Goal: Task Accomplishment & Management: Use online tool/utility

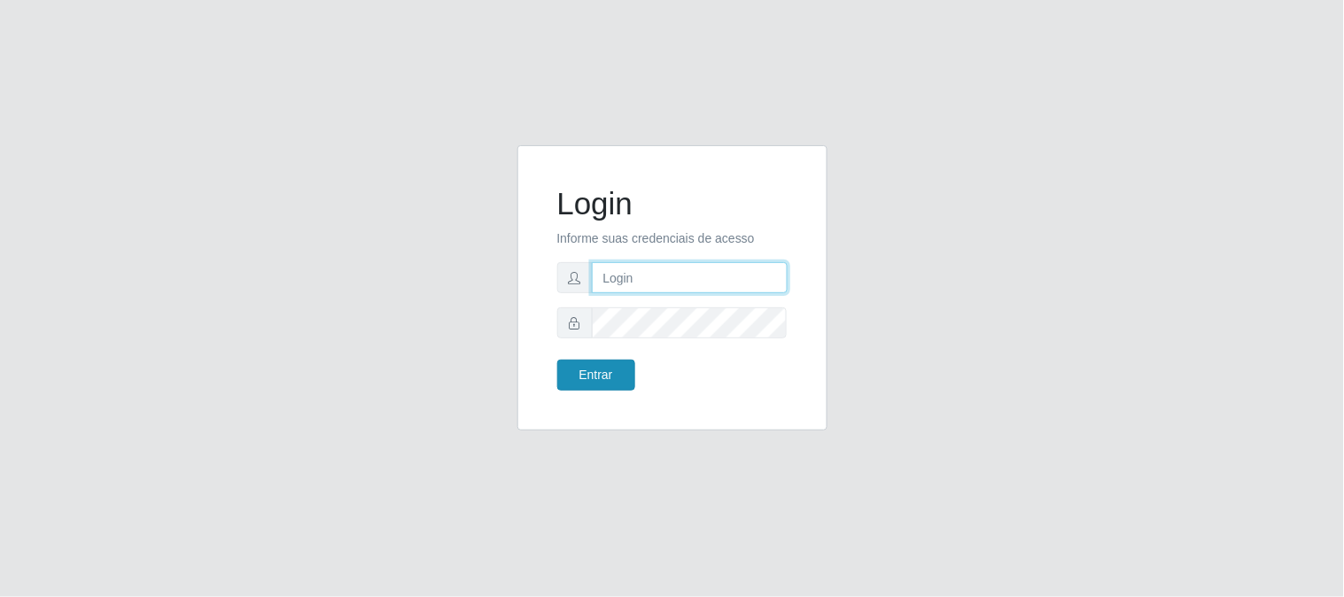
type input "elvis@casatudo"
click at [608, 370] on button "Entrar" at bounding box center [596, 375] width 78 height 31
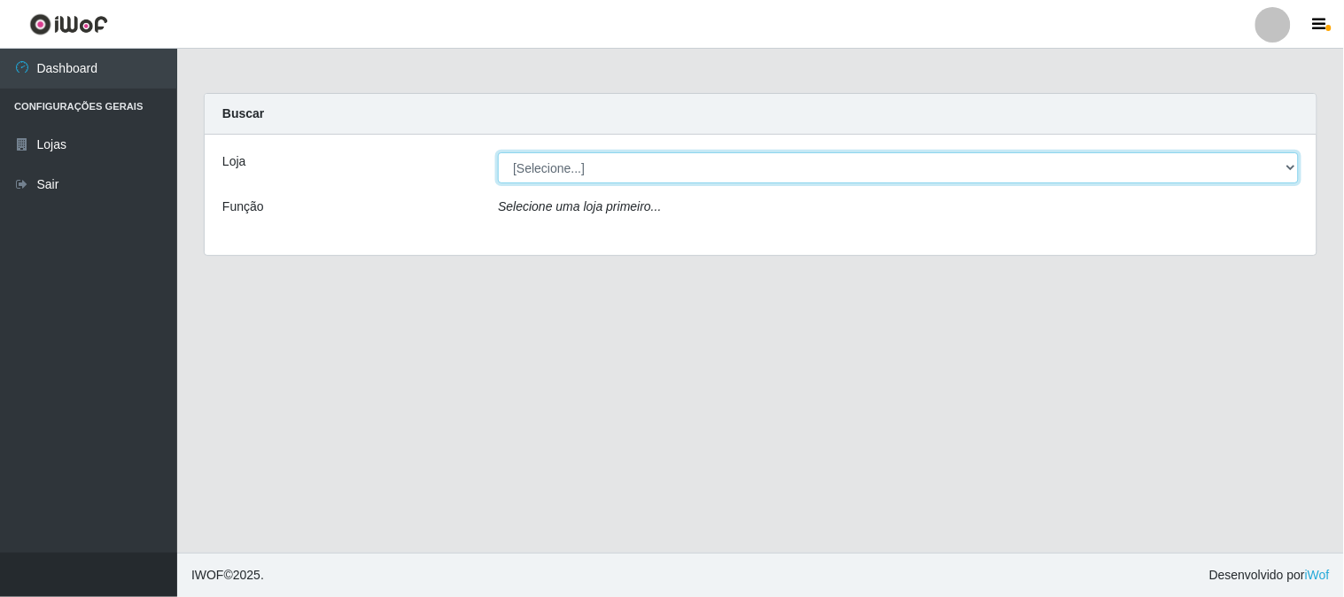
click at [1282, 166] on select "[Selecione...] Casatudo BR" at bounding box center [898, 167] width 801 height 31
select select "197"
click at [498, 152] on select "[Selecione...] Casatudo BR" at bounding box center [898, 167] width 801 height 31
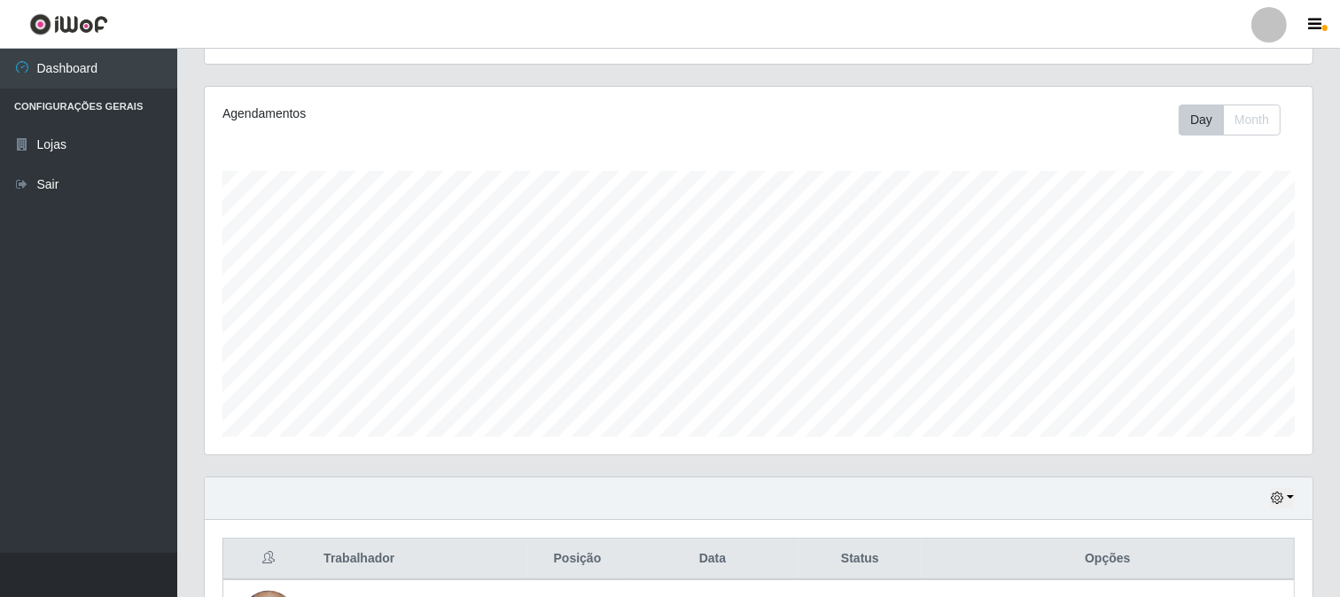
scroll to position [590, 0]
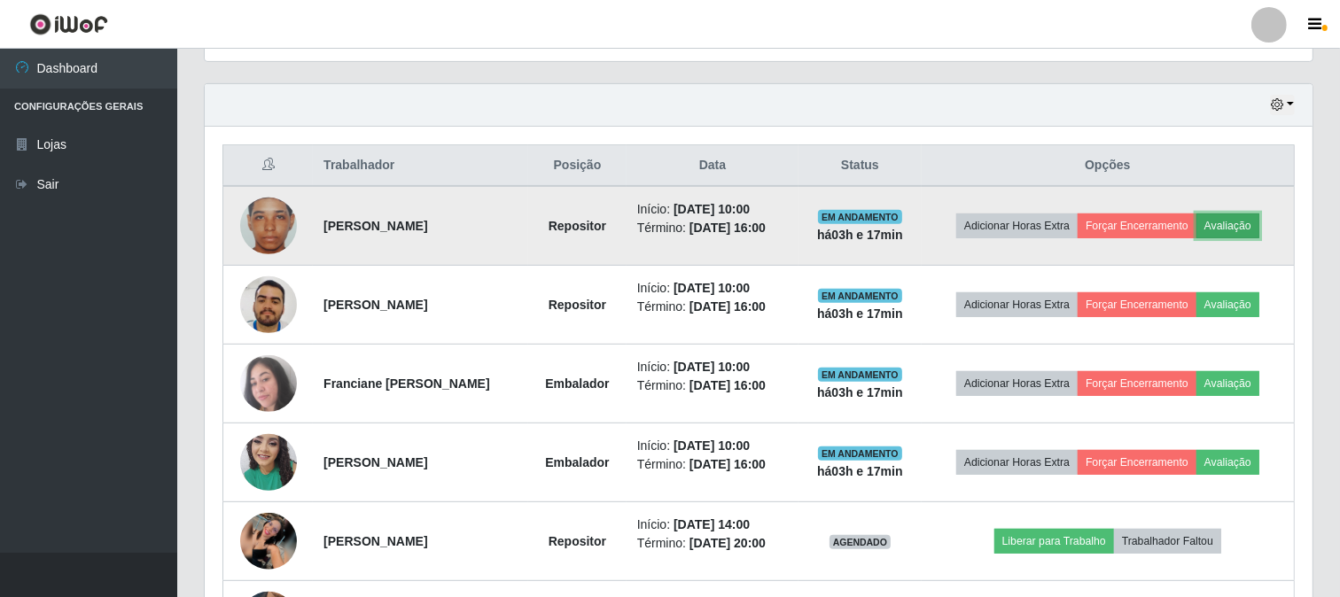
click at [1239, 224] on button "Avaliação" at bounding box center [1227, 226] width 63 height 25
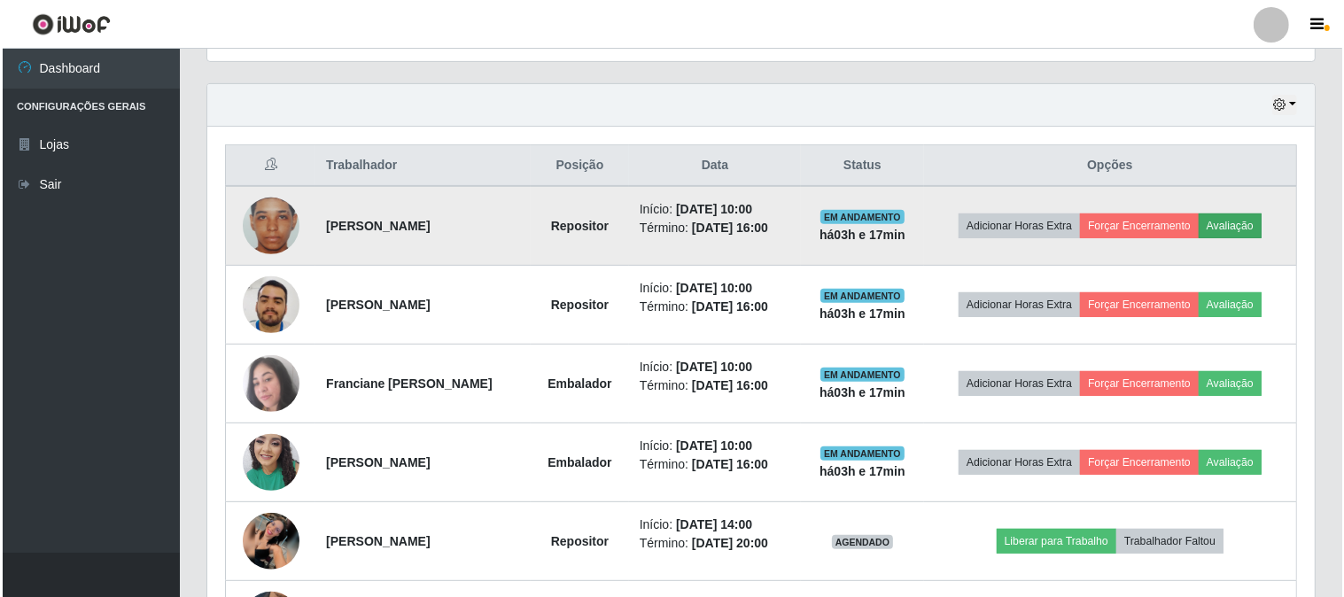
scroll to position [367, 1096]
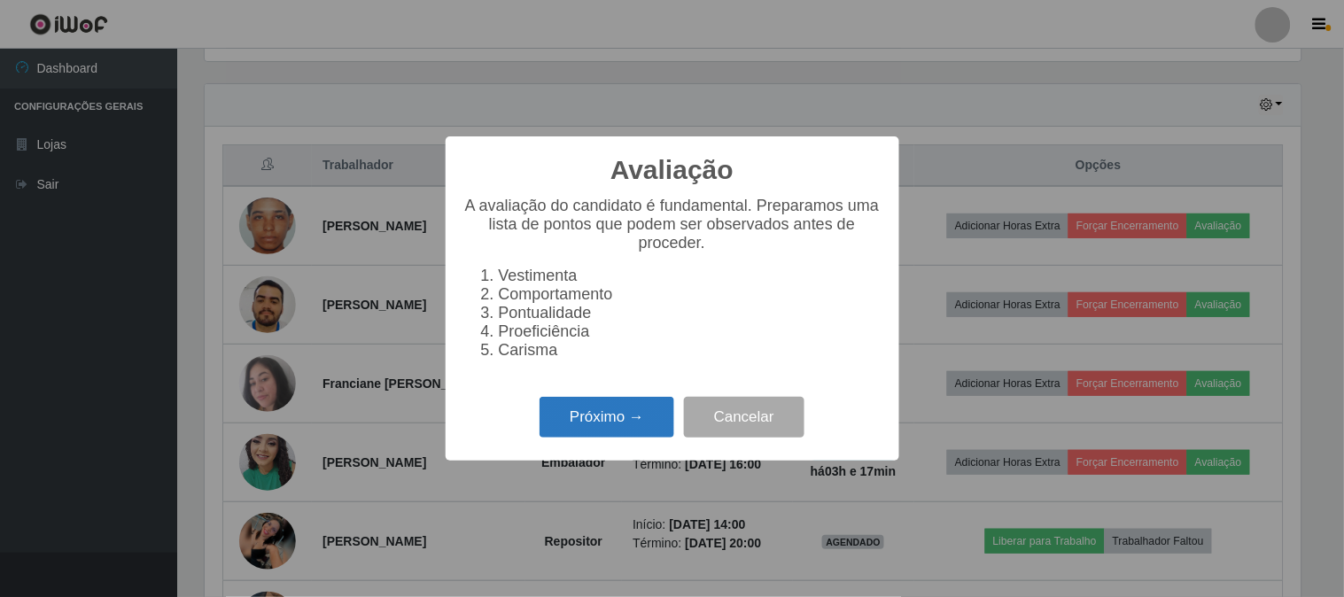
click at [581, 420] on button "Próximo →" at bounding box center [607, 418] width 135 height 42
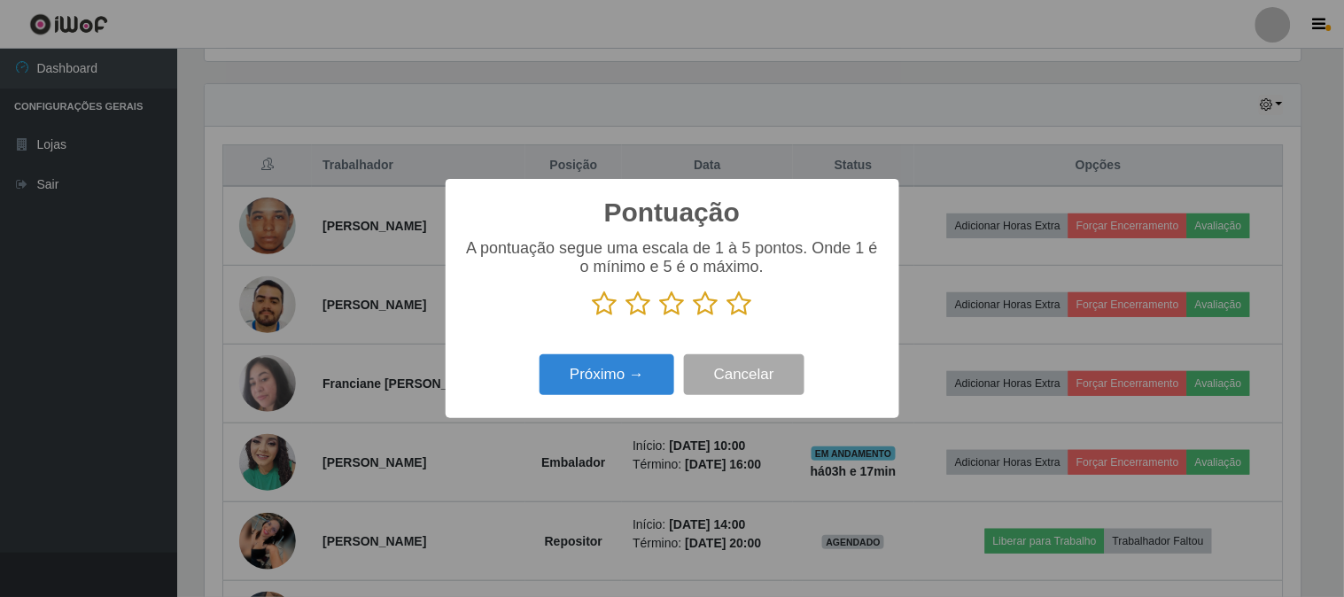
scroll to position [885911, 885181]
click at [607, 312] on icon at bounding box center [605, 304] width 25 height 27
click at [593, 317] on input "radio" at bounding box center [593, 317] width 0 height 0
click at [589, 377] on button "Próximo →" at bounding box center [607, 376] width 135 height 42
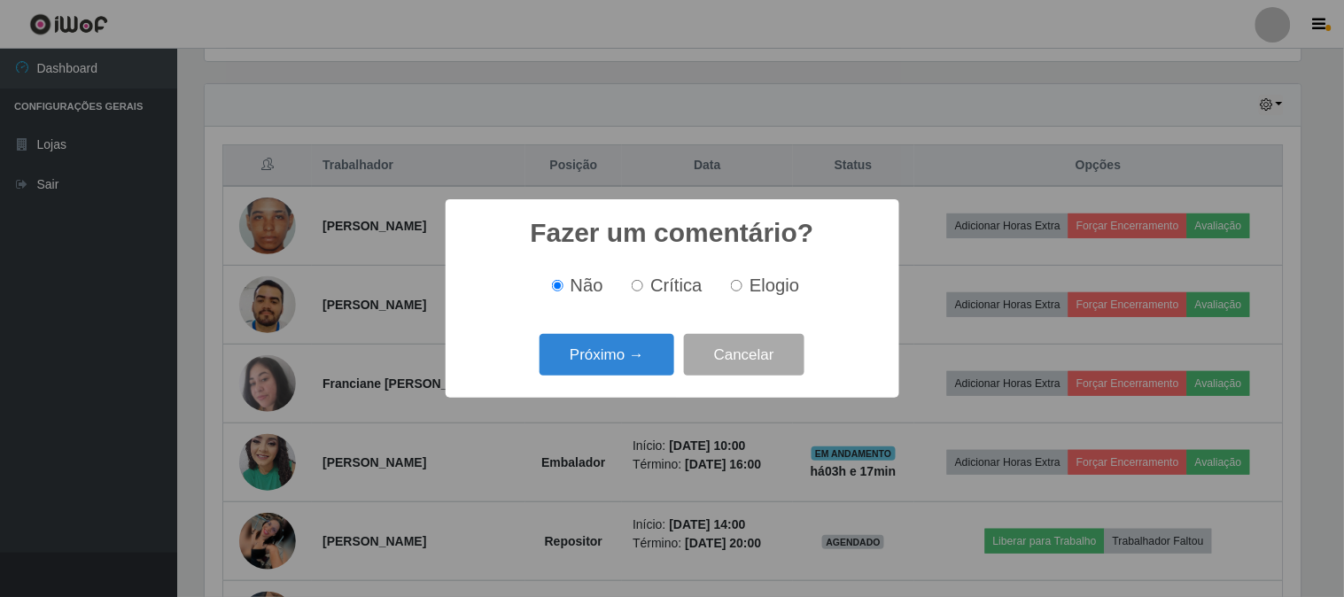
click at [652, 293] on span "Crítica" at bounding box center [677, 285] width 52 height 19
click at [643, 292] on input "Crítica" at bounding box center [638, 286] width 12 height 12
radio input "true"
click at [612, 356] on button "Próximo →" at bounding box center [607, 355] width 135 height 42
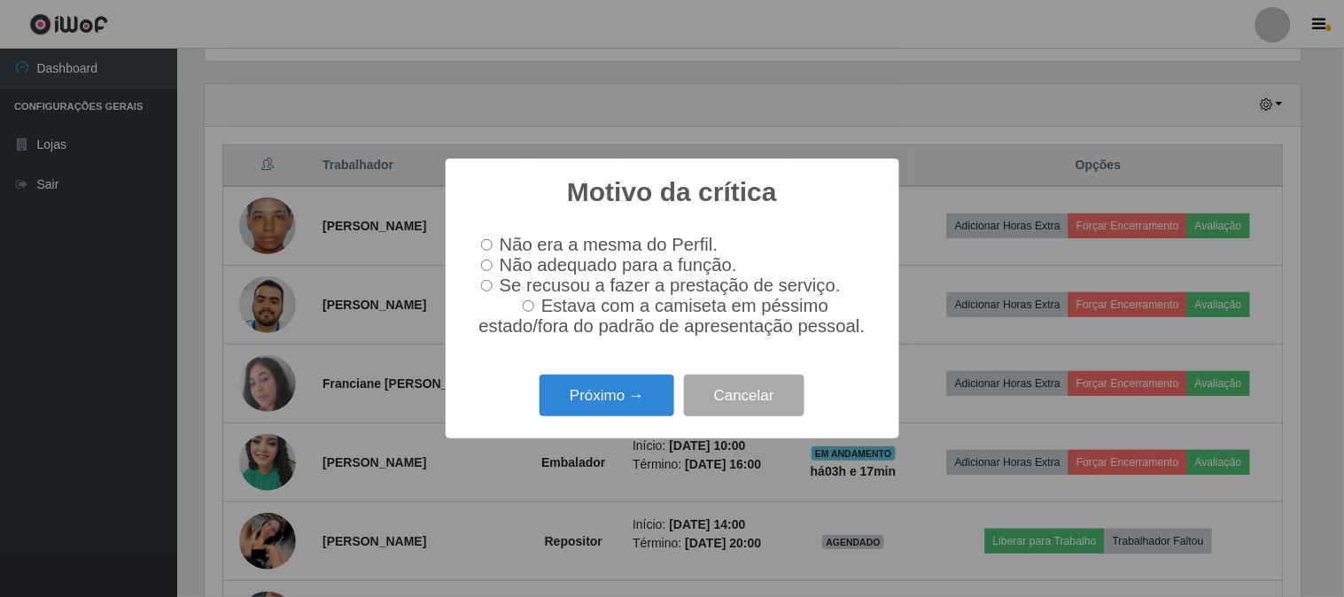
click at [487, 260] on input "Não adequado para a função." at bounding box center [487, 266] width 12 height 12
radio input "true"
click at [594, 404] on button "Próximo →" at bounding box center [607, 396] width 135 height 42
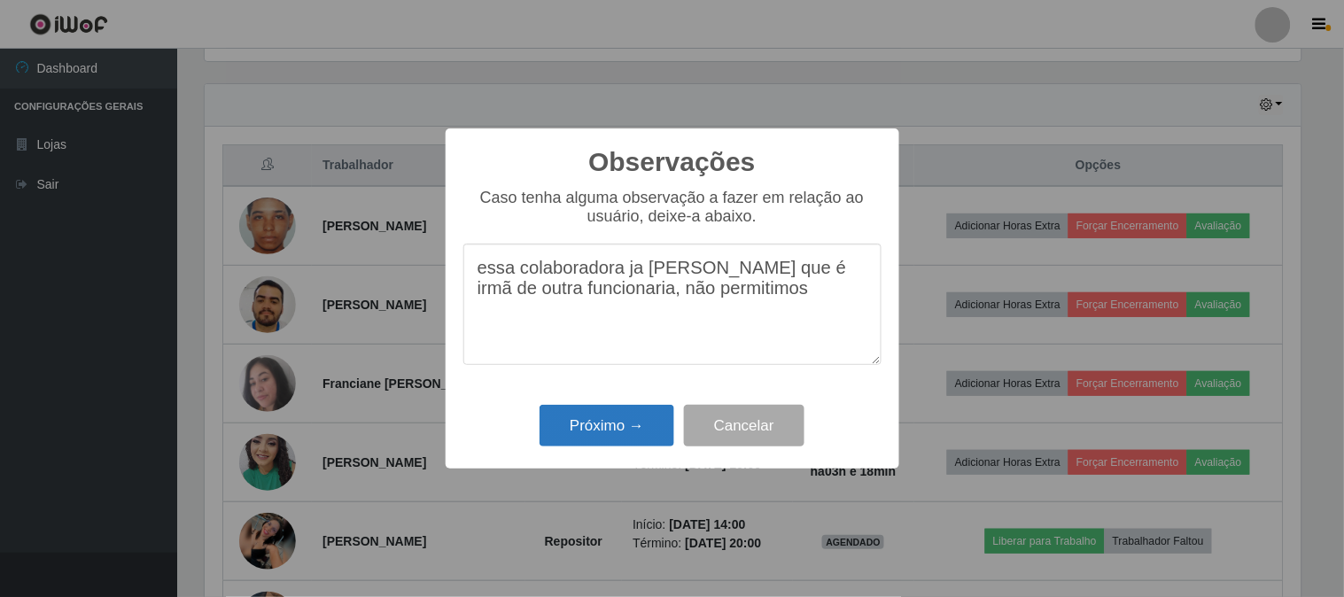
type textarea "essa colaboradora ja [PERSON_NAME] que é irmã de outra funcionaria, não permiti…"
click at [580, 433] on button "Próximo →" at bounding box center [607, 426] width 135 height 42
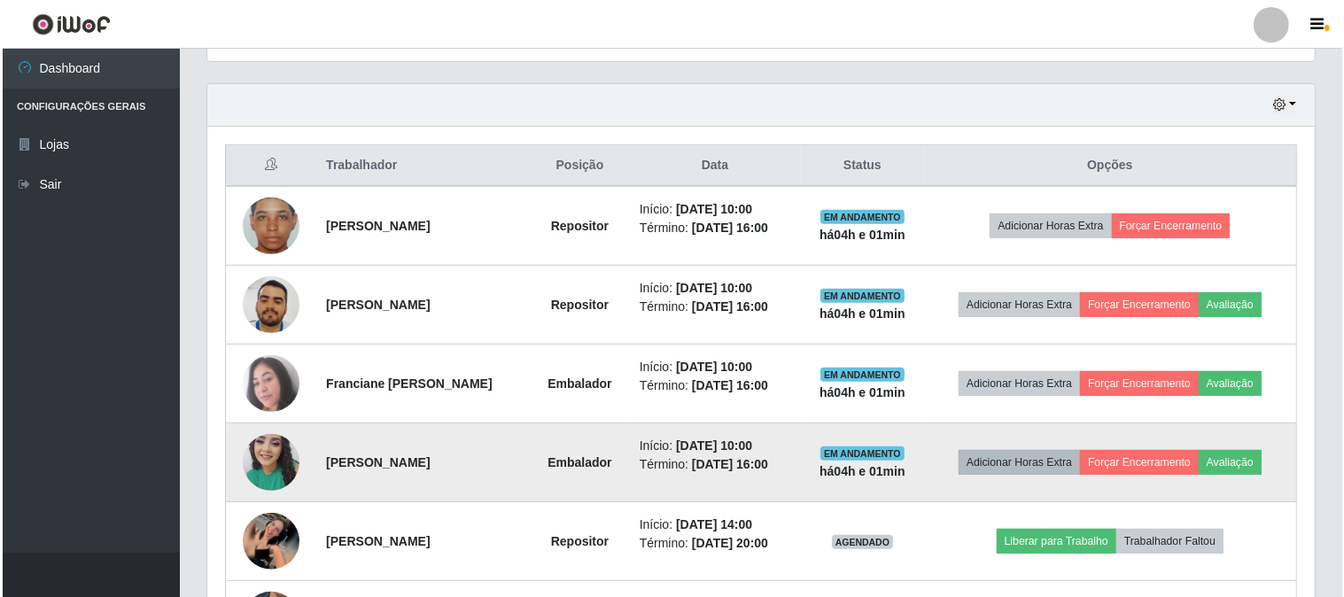
scroll to position [689, 0]
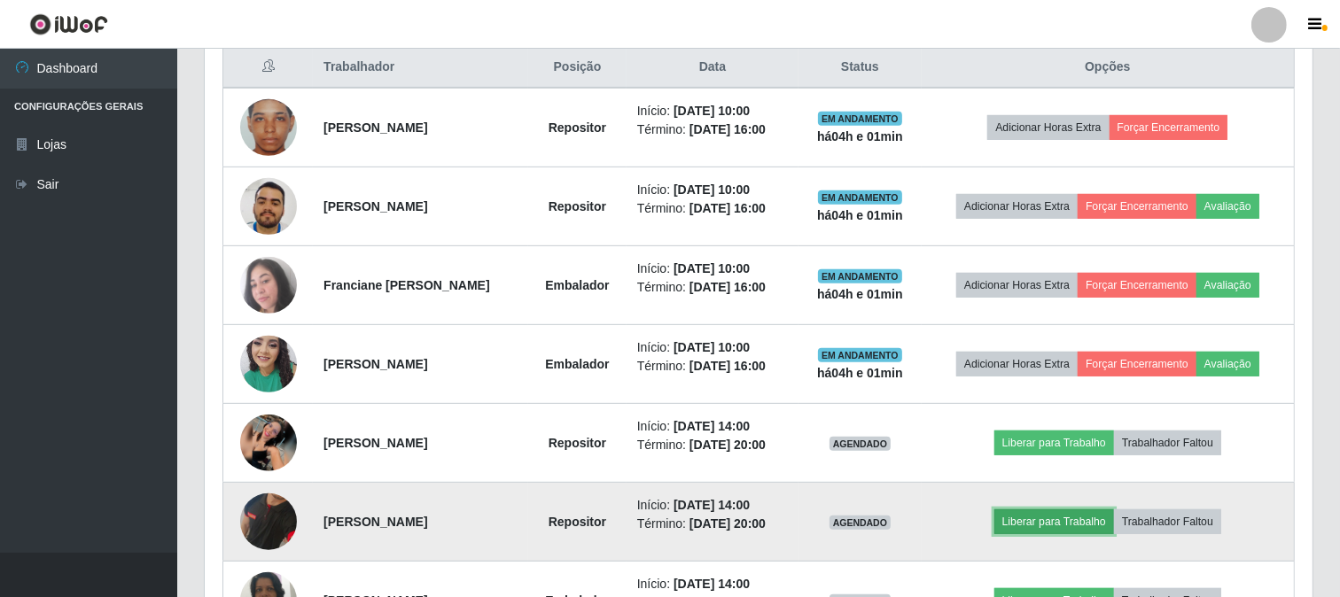
click at [1033, 517] on button "Liberar para Trabalho" at bounding box center [1054, 522] width 120 height 25
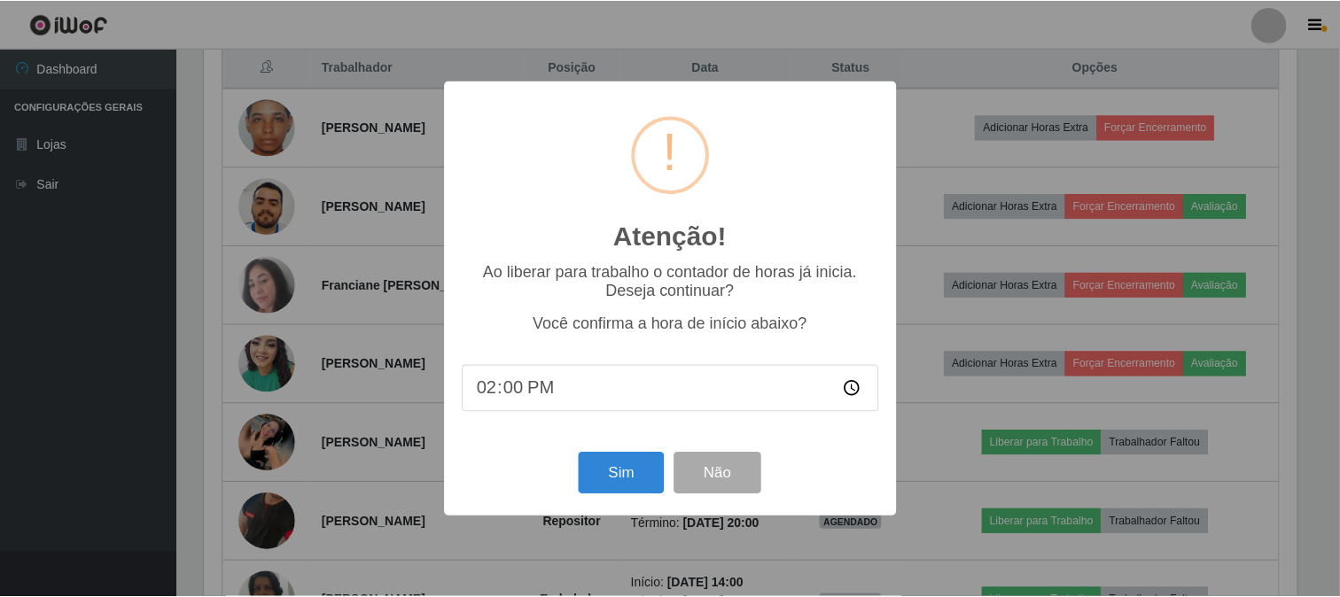
scroll to position [367, 1096]
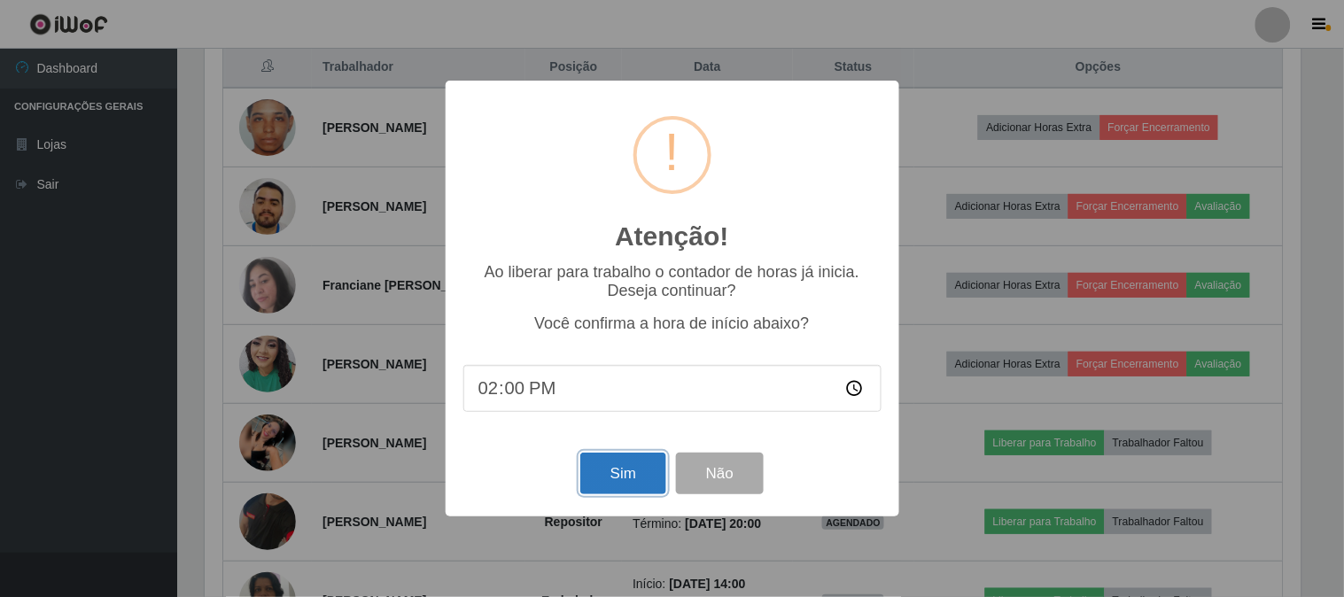
click at [623, 472] on button "Sim" at bounding box center [624, 474] width 86 height 42
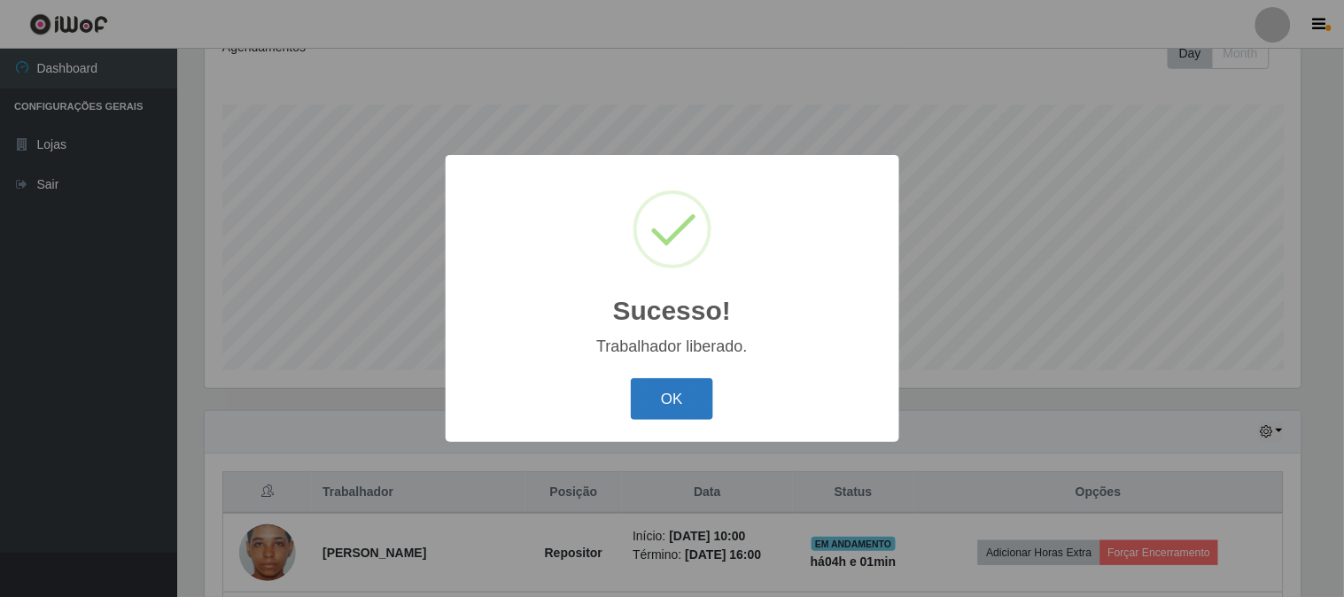
click at [667, 402] on button "OK" at bounding box center [672, 399] width 82 height 42
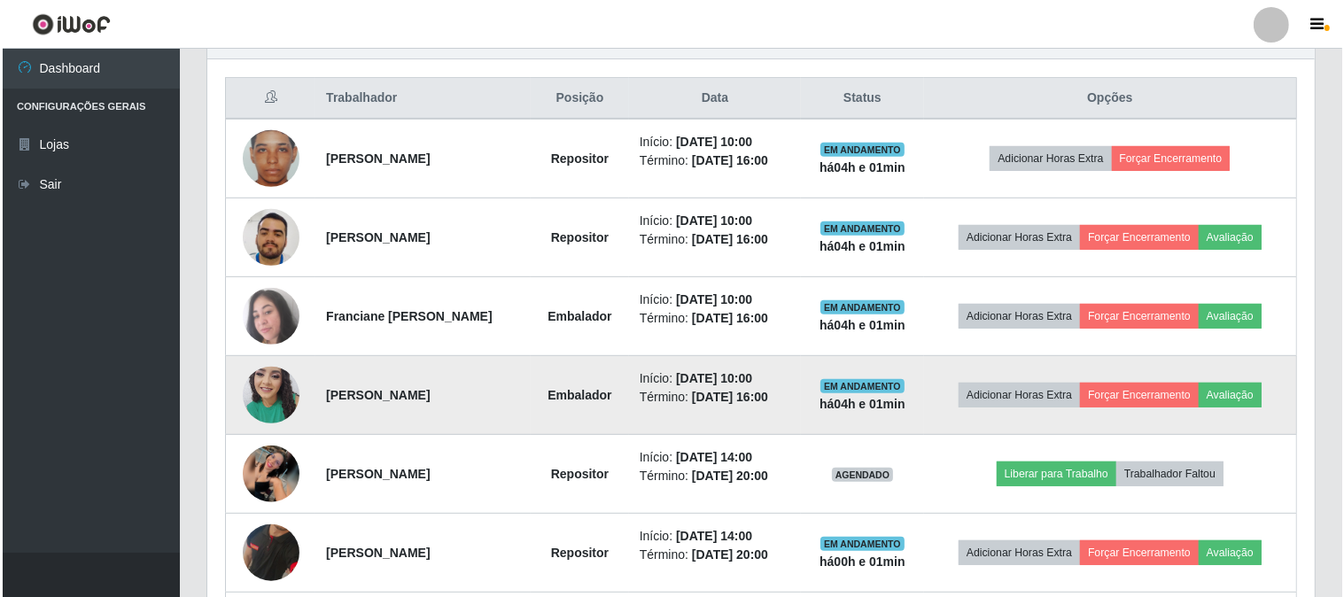
scroll to position [756, 0]
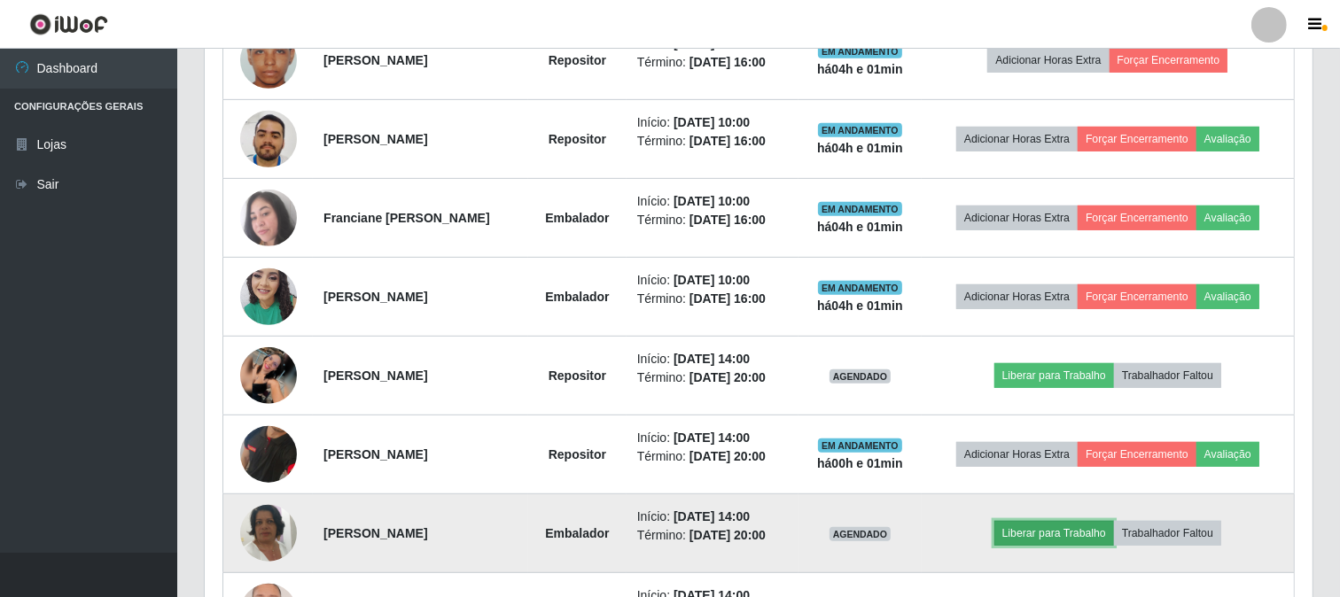
click at [1042, 534] on button "Liberar para Trabalho" at bounding box center [1054, 533] width 120 height 25
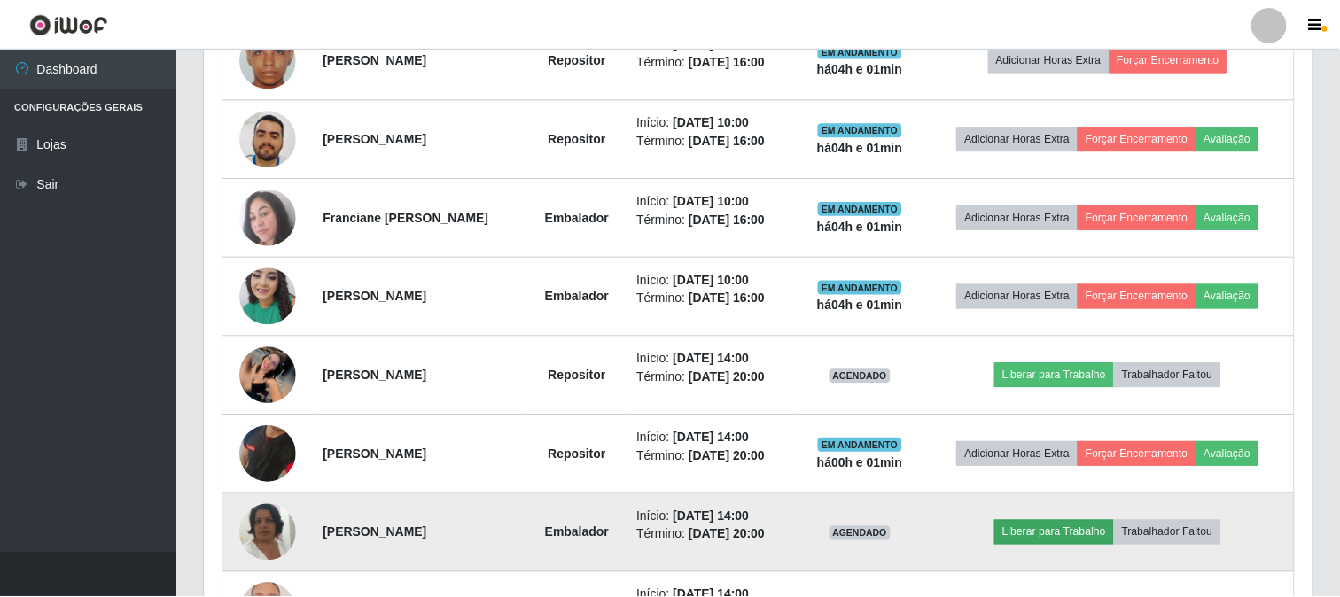
scroll to position [367, 1096]
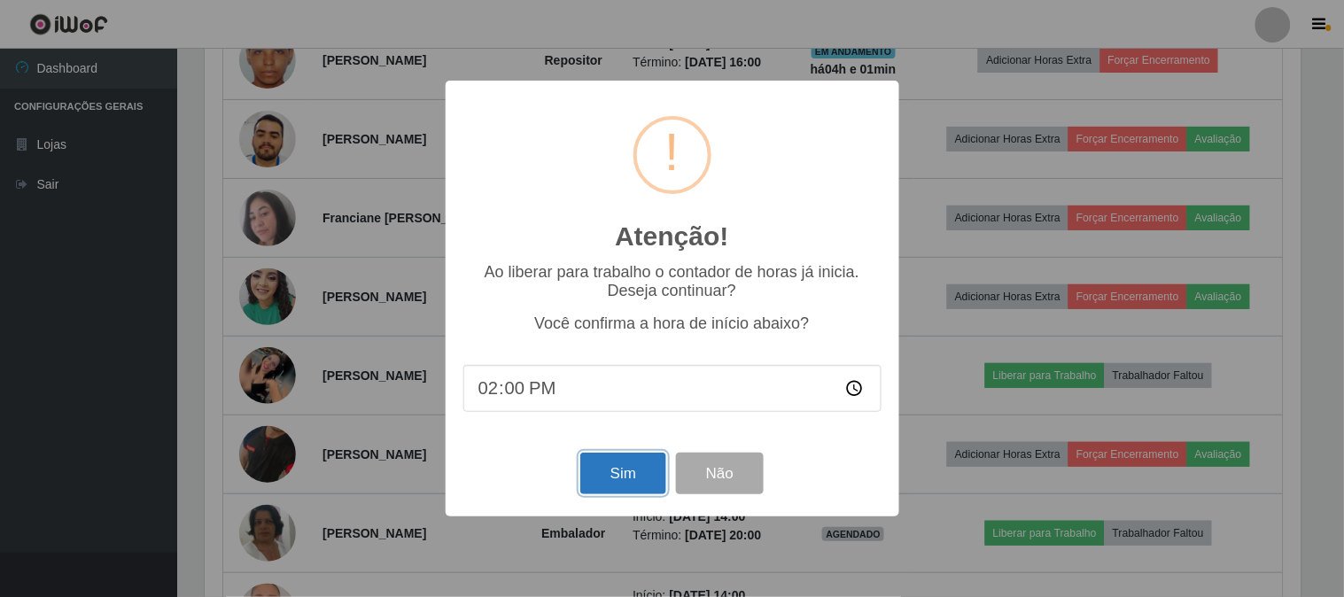
click at [630, 465] on button "Sim" at bounding box center [624, 474] width 86 height 42
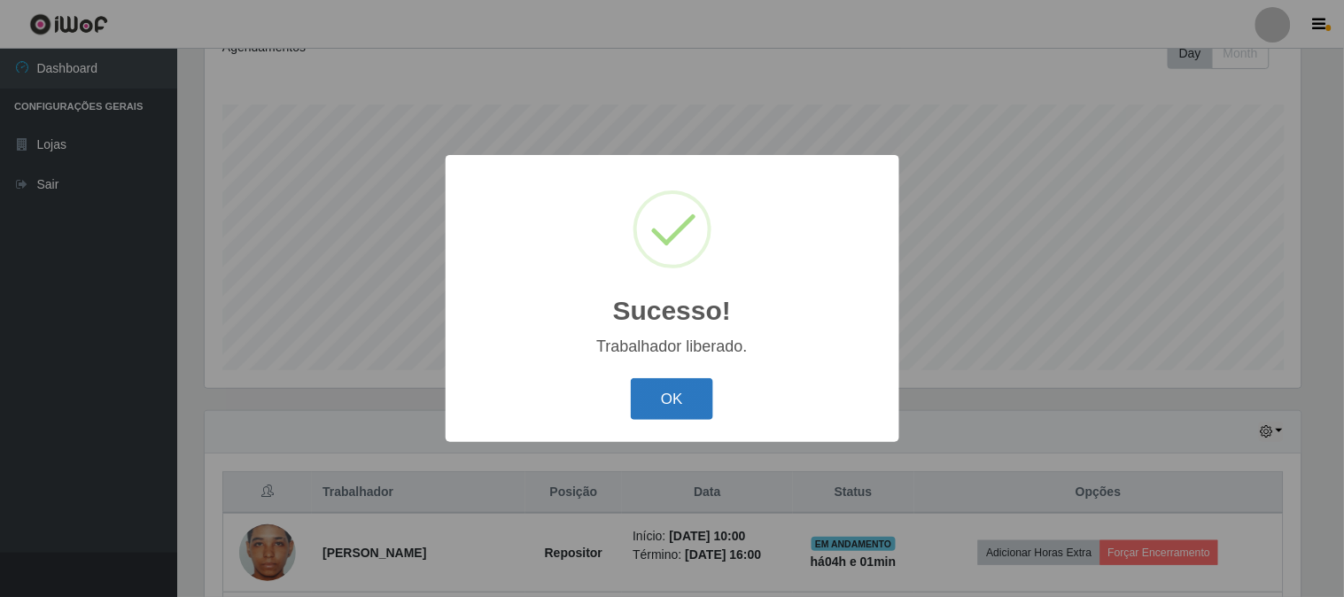
click at [668, 386] on button "OK" at bounding box center [672, 399] width 82 height 42
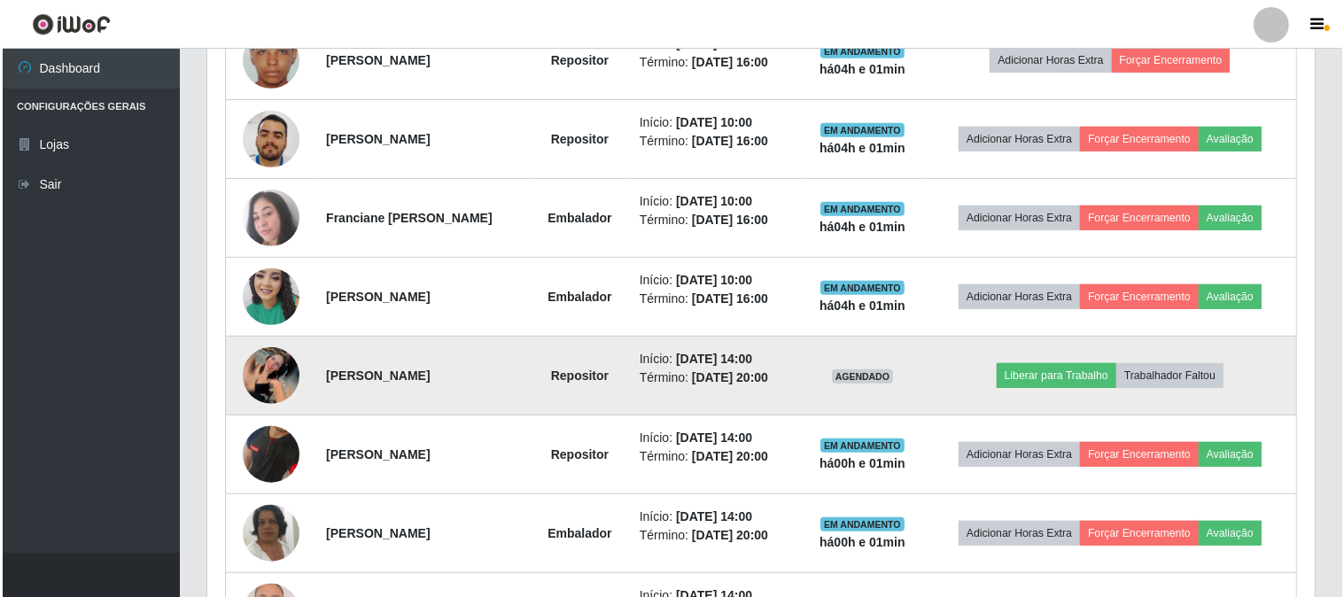
scroll to position [896, 0]
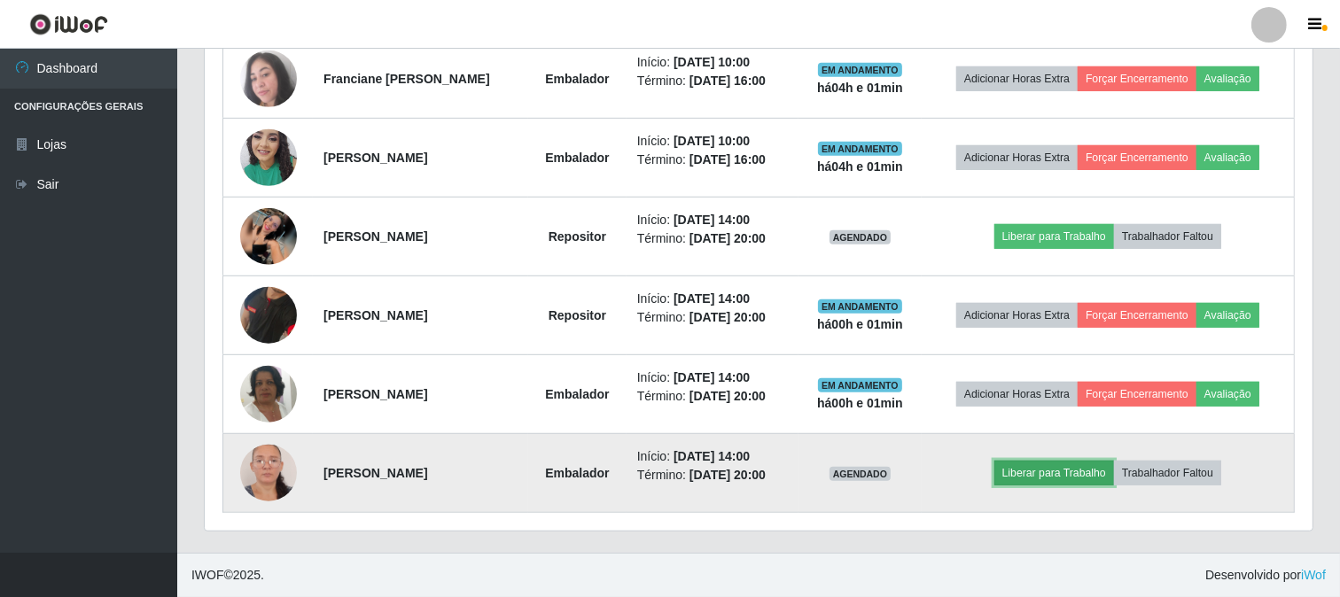
click at [1044, 472] on button "Liberar para Trabalho" at bounding box center [1054, 473] width 120 height 25
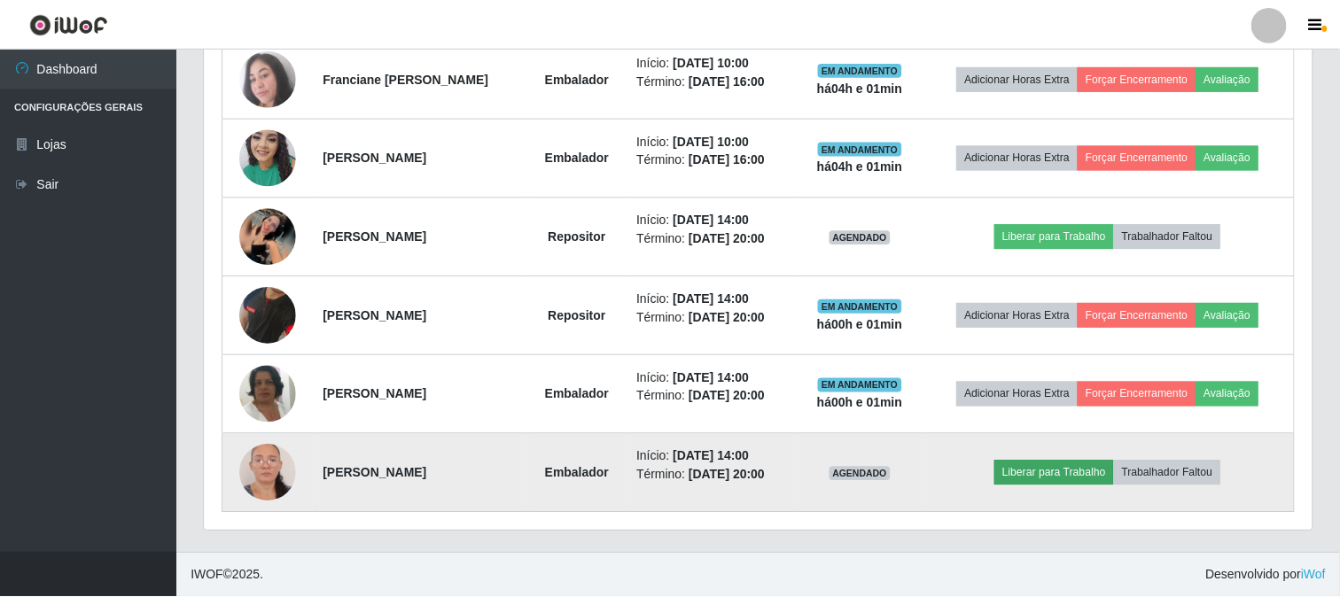
scroll to position [367, 1096]
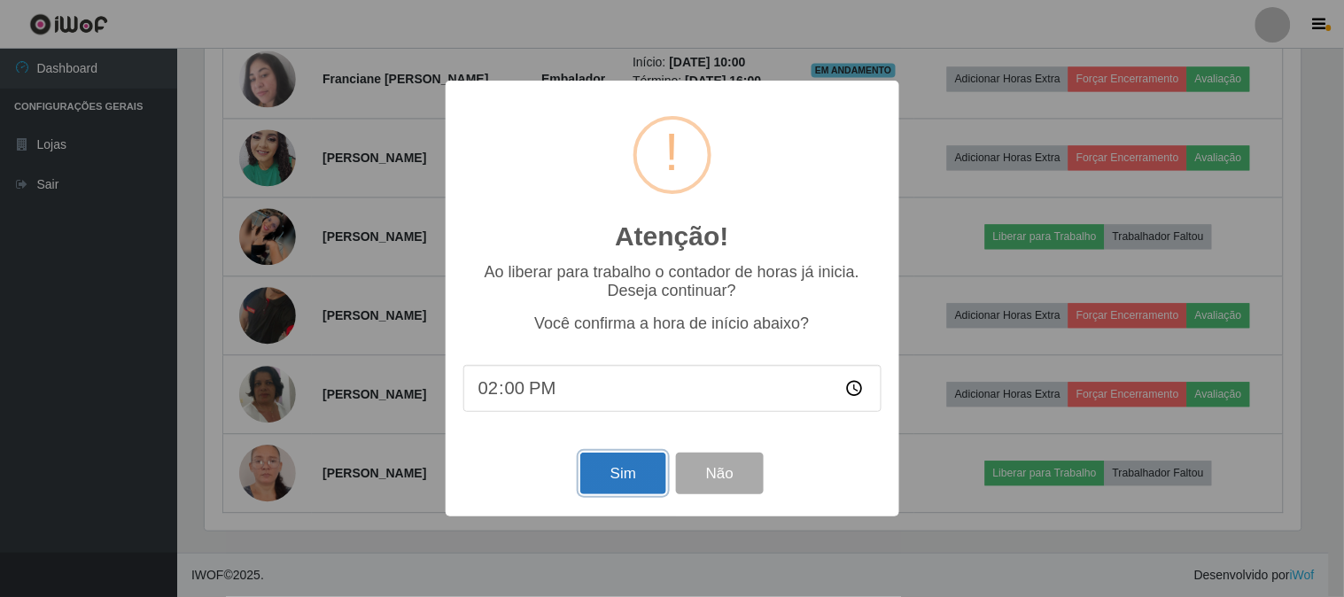
click at [635, 476] on button "Sim" at bounding box center [624, 474] width 86 height 42
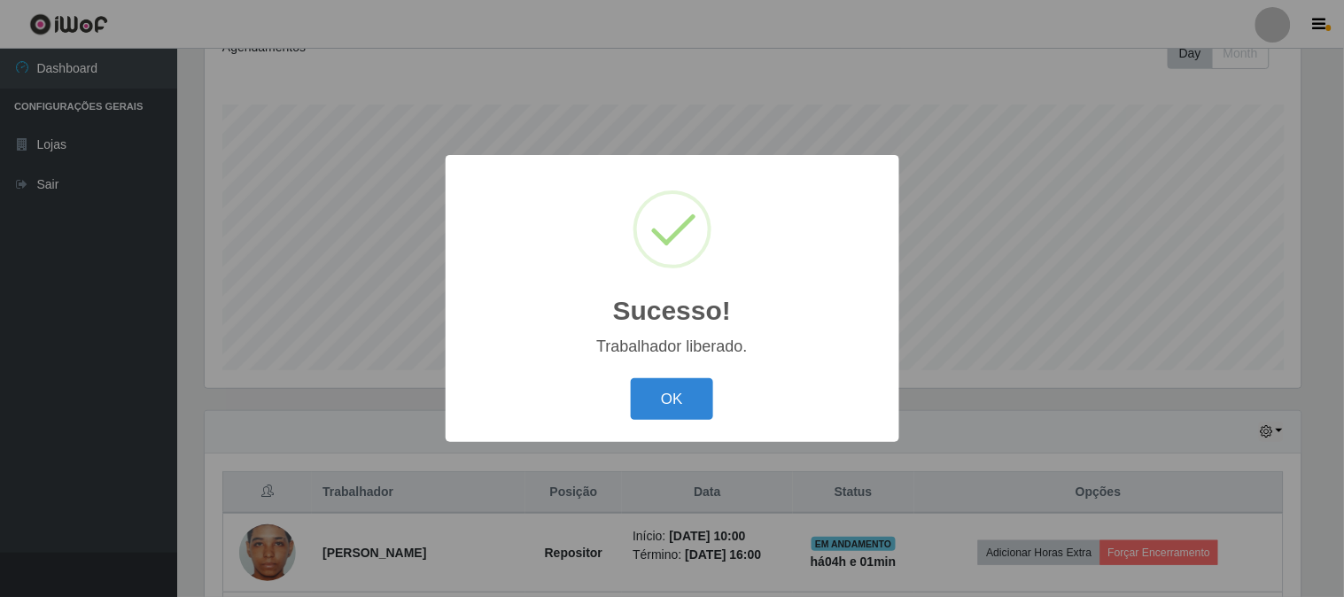
click at [631, 378] on button "OK" at bounding box center [672, 399] width 82 height 42
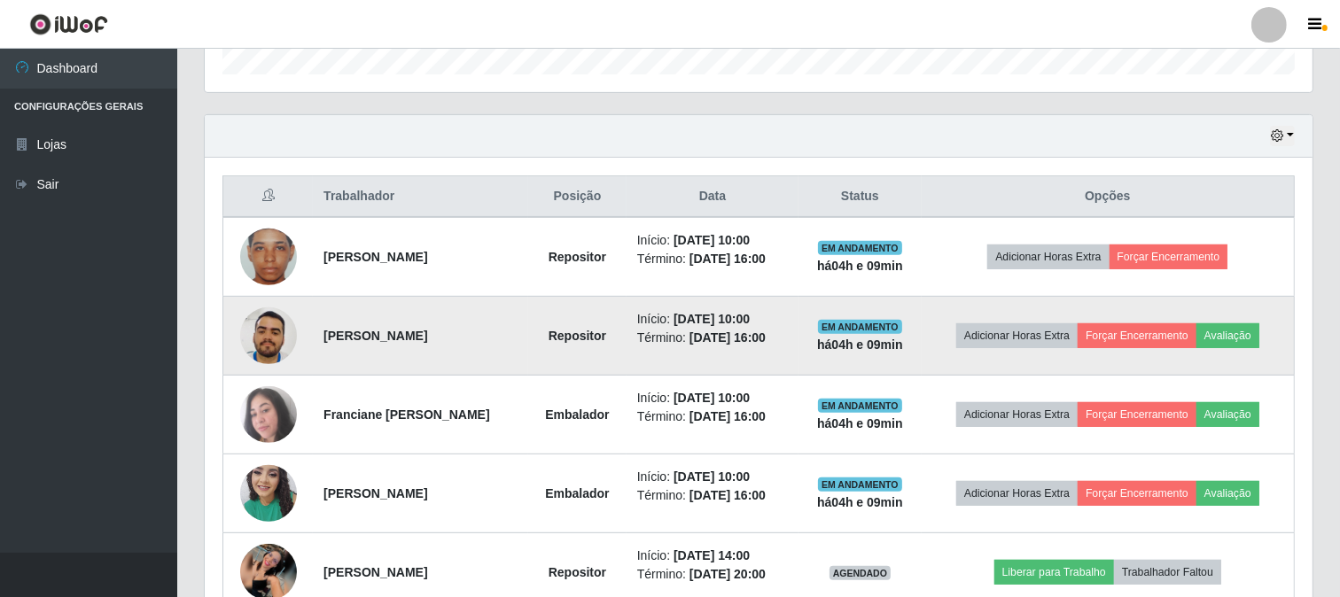
scroll to position [658, 0]
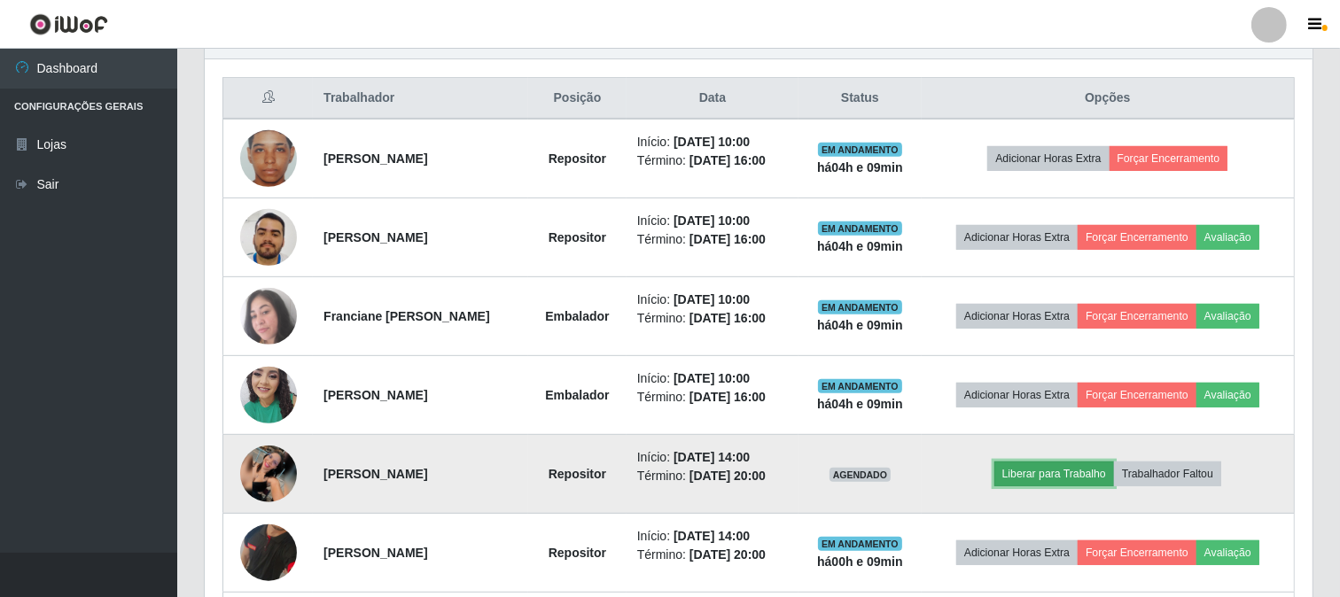
click at [1071, 481] on button "Liberar para Trabalho" at bounding box center [1054, 474] width 120 height 25
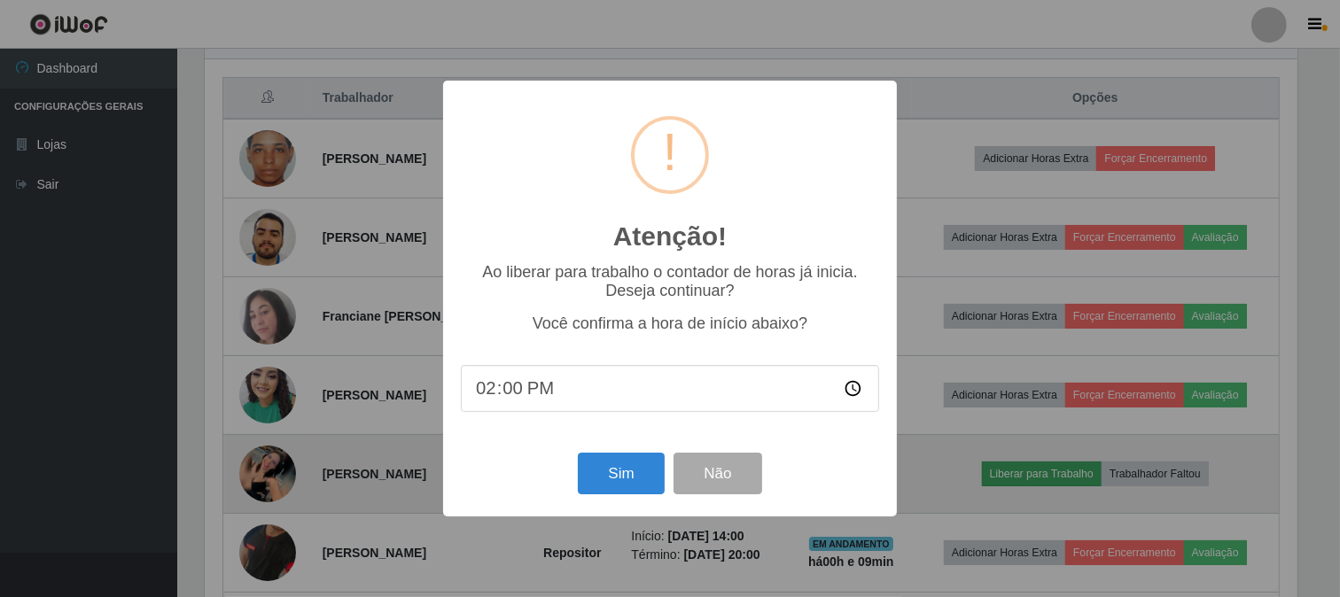
scroll to position [367, 1096]
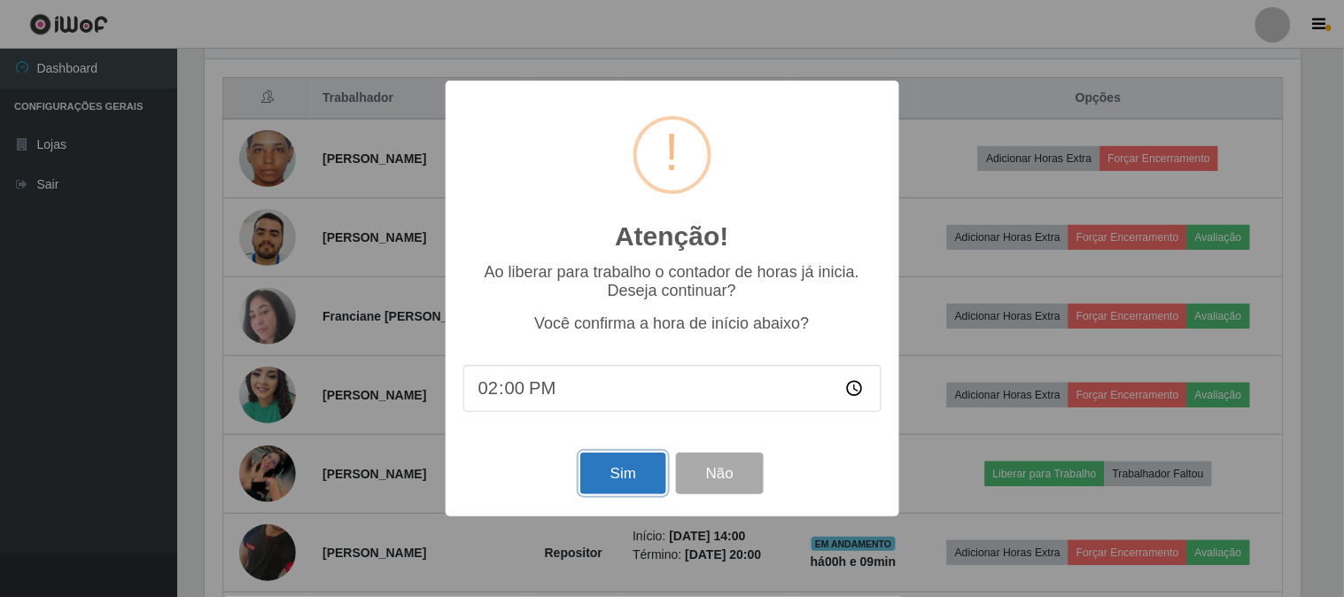
click at [623, 486] on button "Sim" at bounding box center [624, 474] width 86 height 42
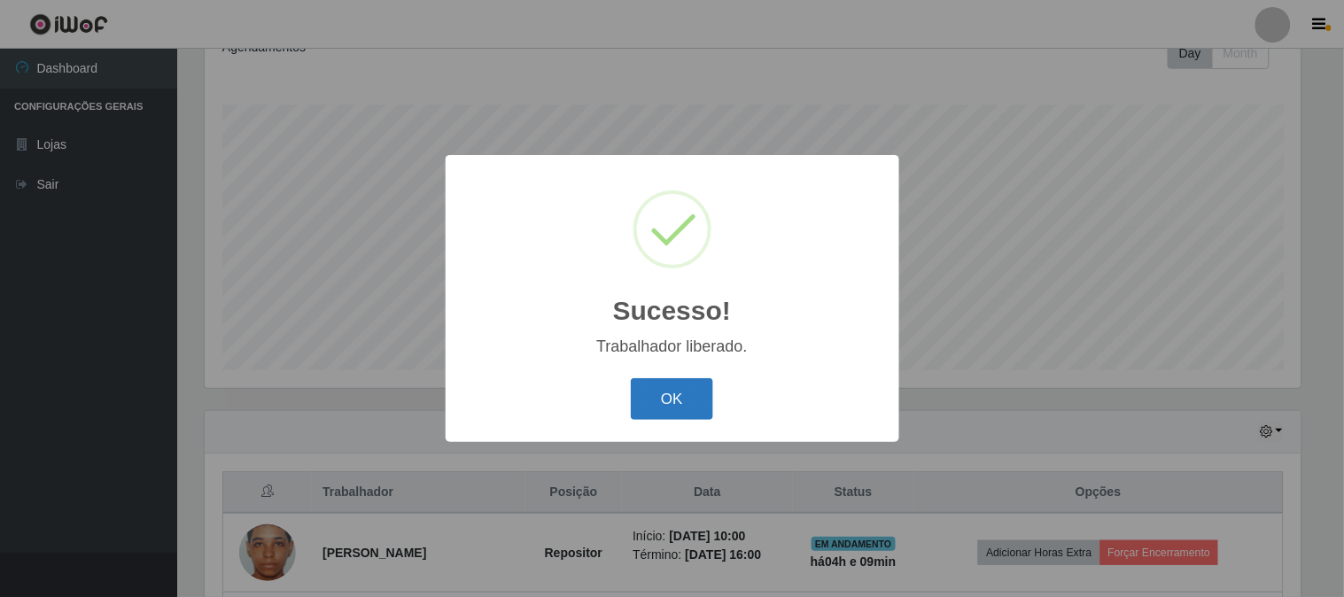
click at [696, 403] on button "OK" at bounding box center [672, 399] width 82 height 42
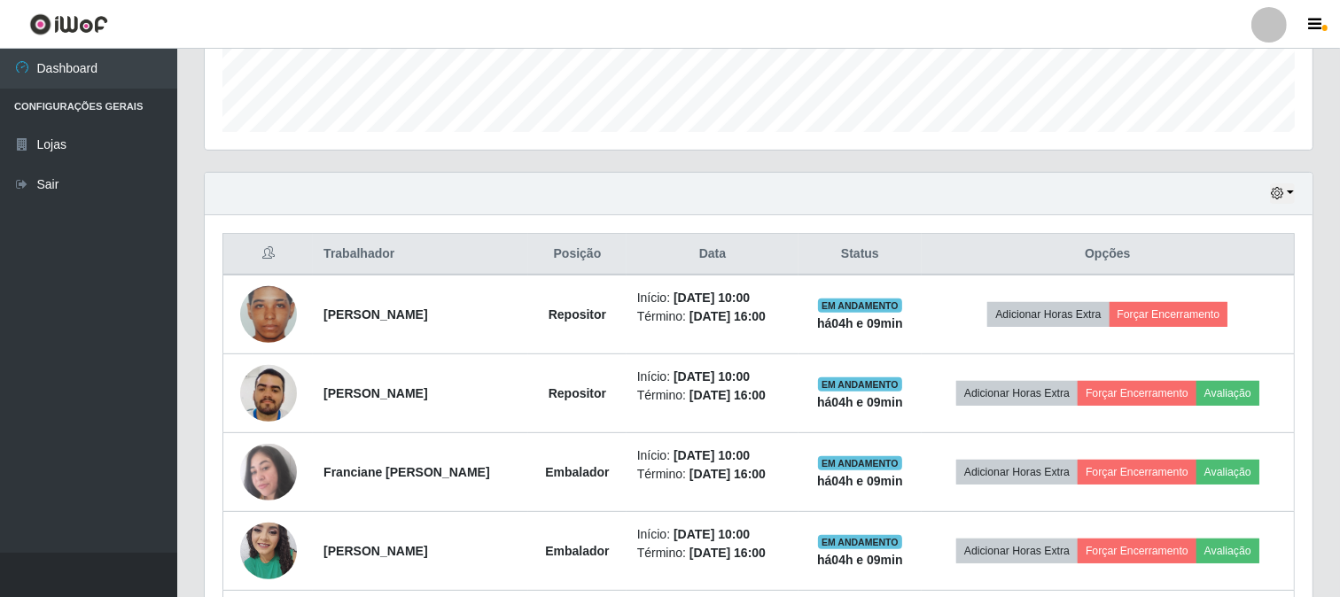
scroll to position [108, 0]
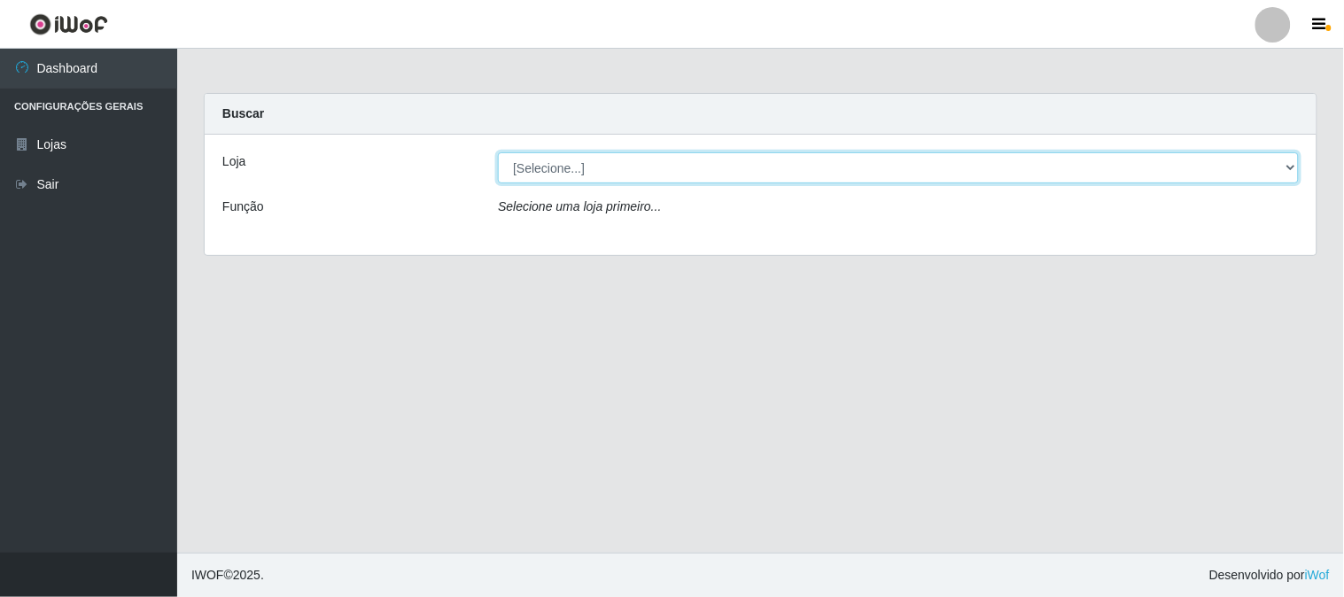
click at [574, 171] on select "[Selecione...] Casatudo BR" at bounding box center [898, 167] width 801 height 31
select select "197"
click at [498, 152] on select "[Selecione...] Casatudo BR" at bounding box center [898, 167] width 801 height 31
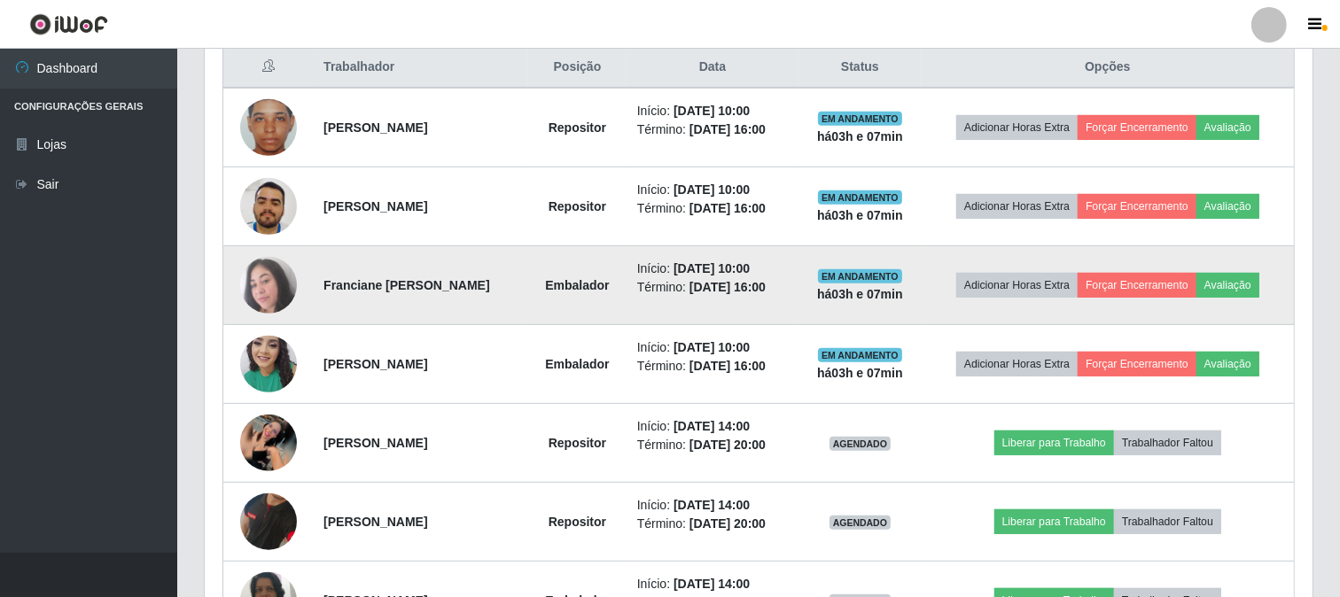
scroll to position [590, 0]
